Goal: Find specific page/section: Find specific page/section

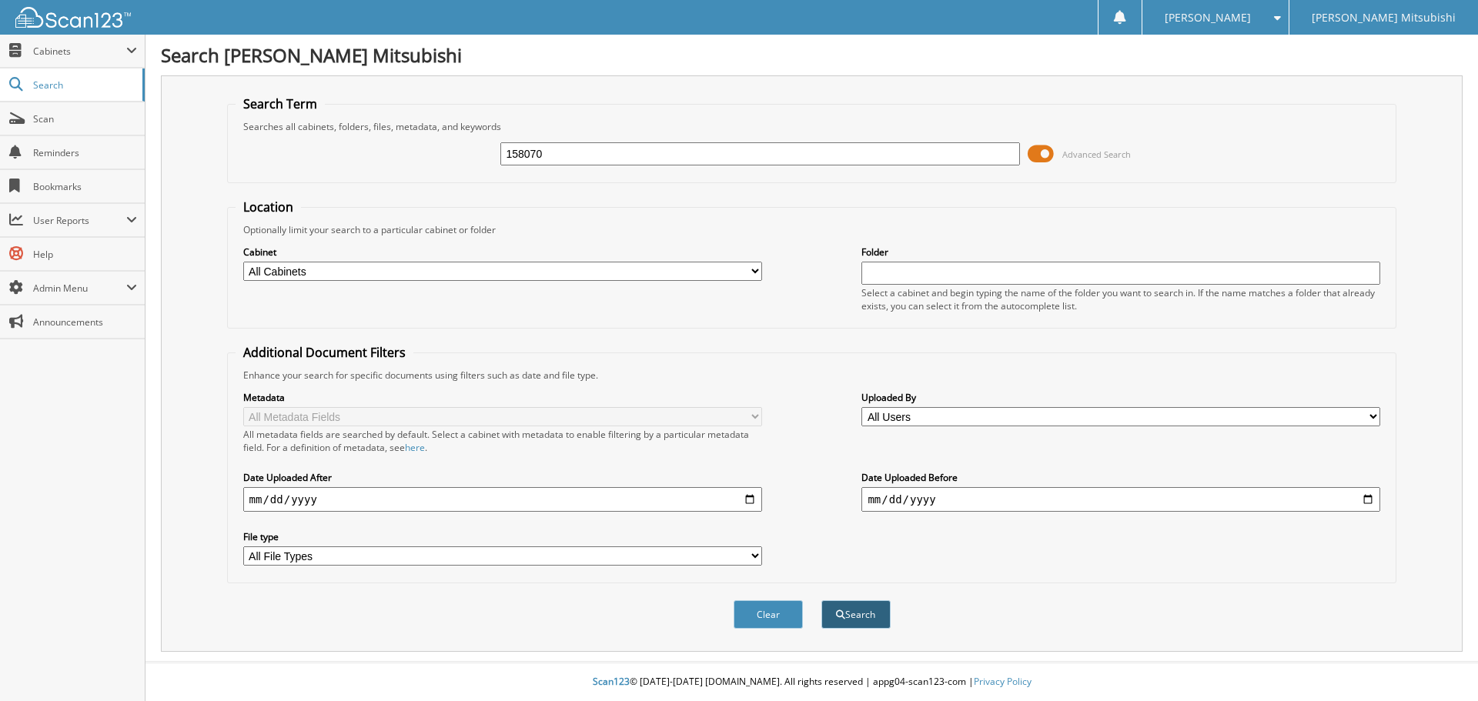
type input "158070"
click at [864, 609] on button "Search" at bounding box center [855, 614] width 69 height 28
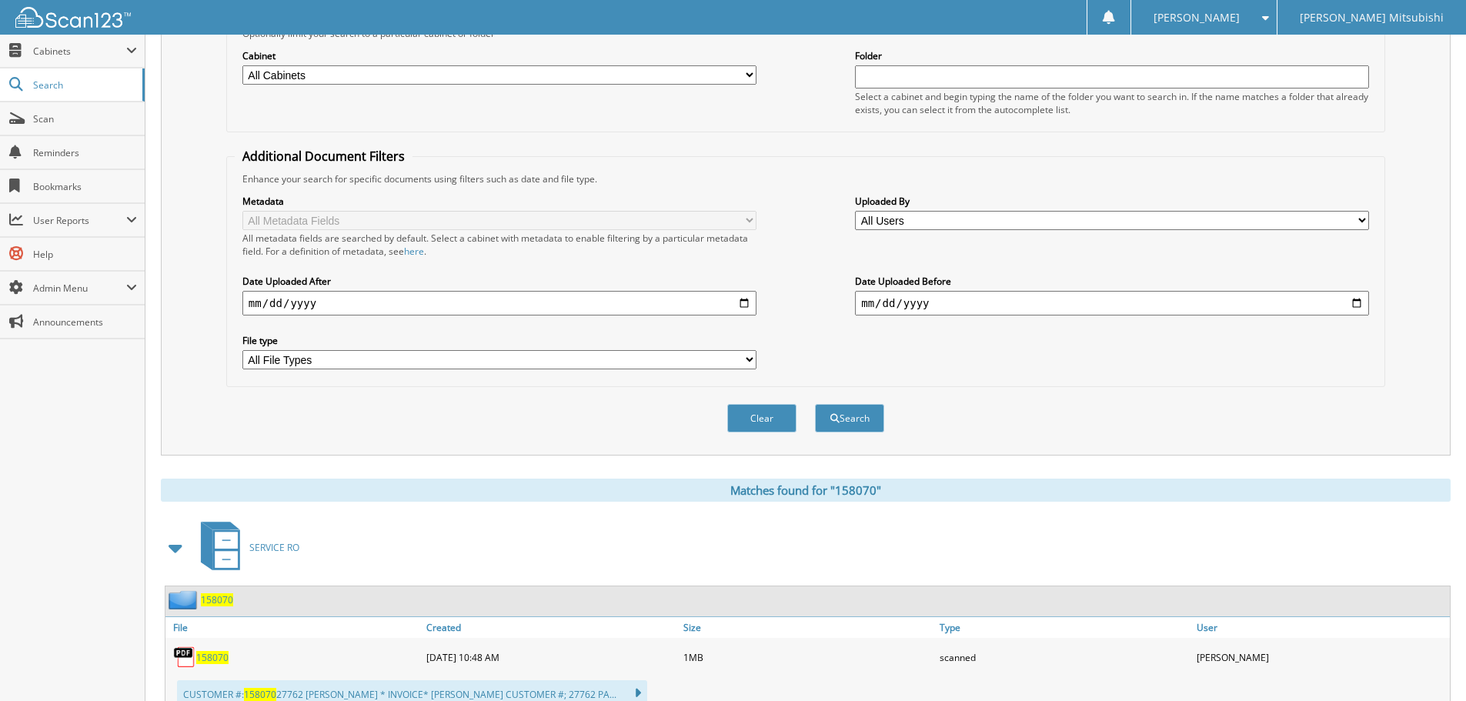
scroll to position [231, 0]
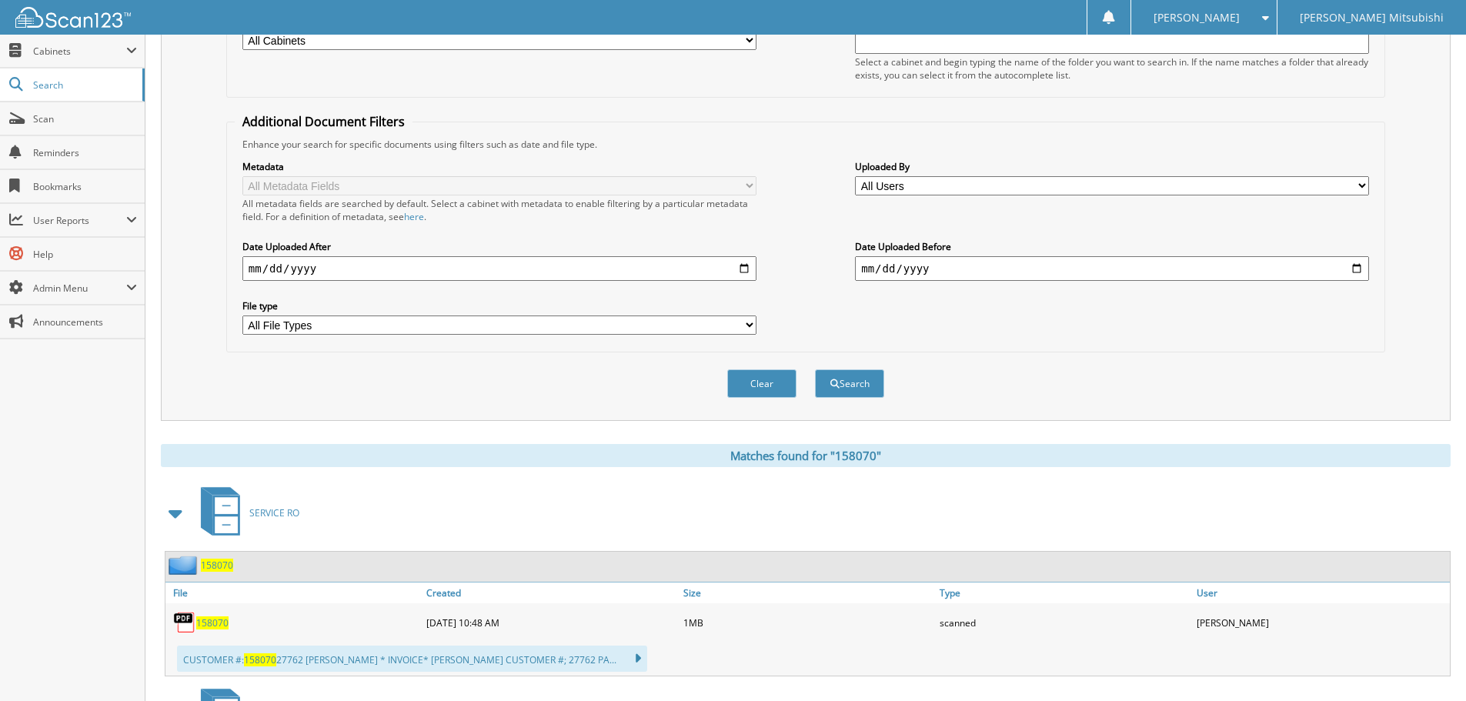
click at [209, 622] on span "158070" at bounding box center [212, 623] width 32 height 13
